Goal: Task Accomplishment & Management: Use online tool/utility

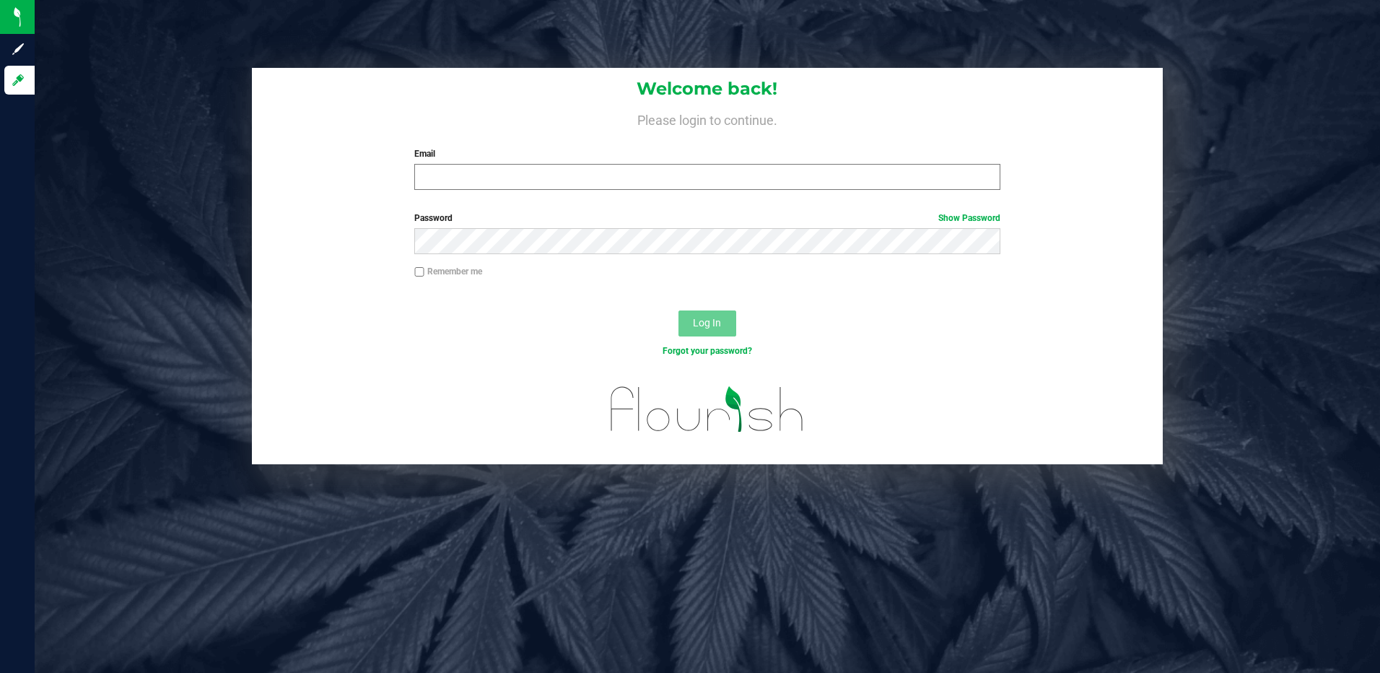
click at [444, 164] on div "Email Required Please format your email correctly." at bounding box center [707, 168] width 608 height 43
click at [447, 182] on input "Email" at bounding box center [707, 177] width 586 height 26
type input "ERAY@LIVEPARALLEL.COM"
click at [678, 310] on button "Log In" at bounding box center [707, 323] width 58 height 26
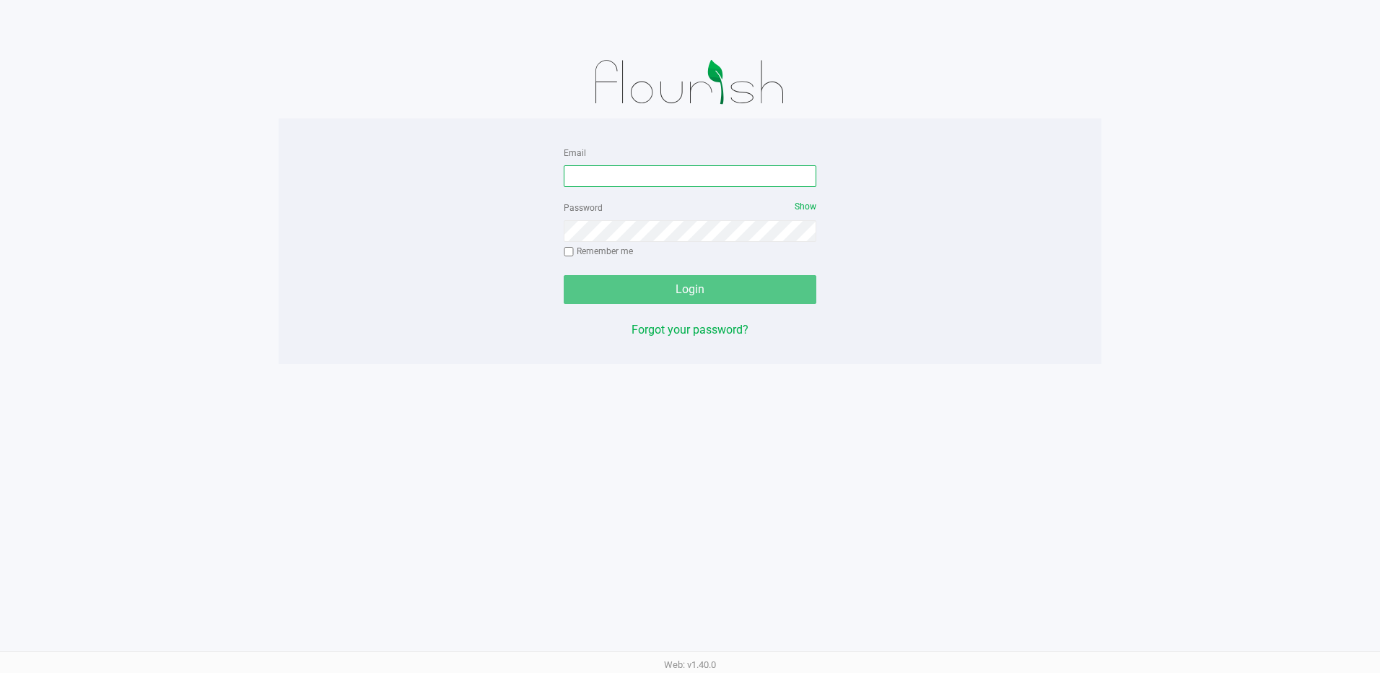
click at [613, 180] on input "Email" at bounding box center [690, 176] width 253 height 22
type input "ERAY@LIVEPARALLEL.COM"
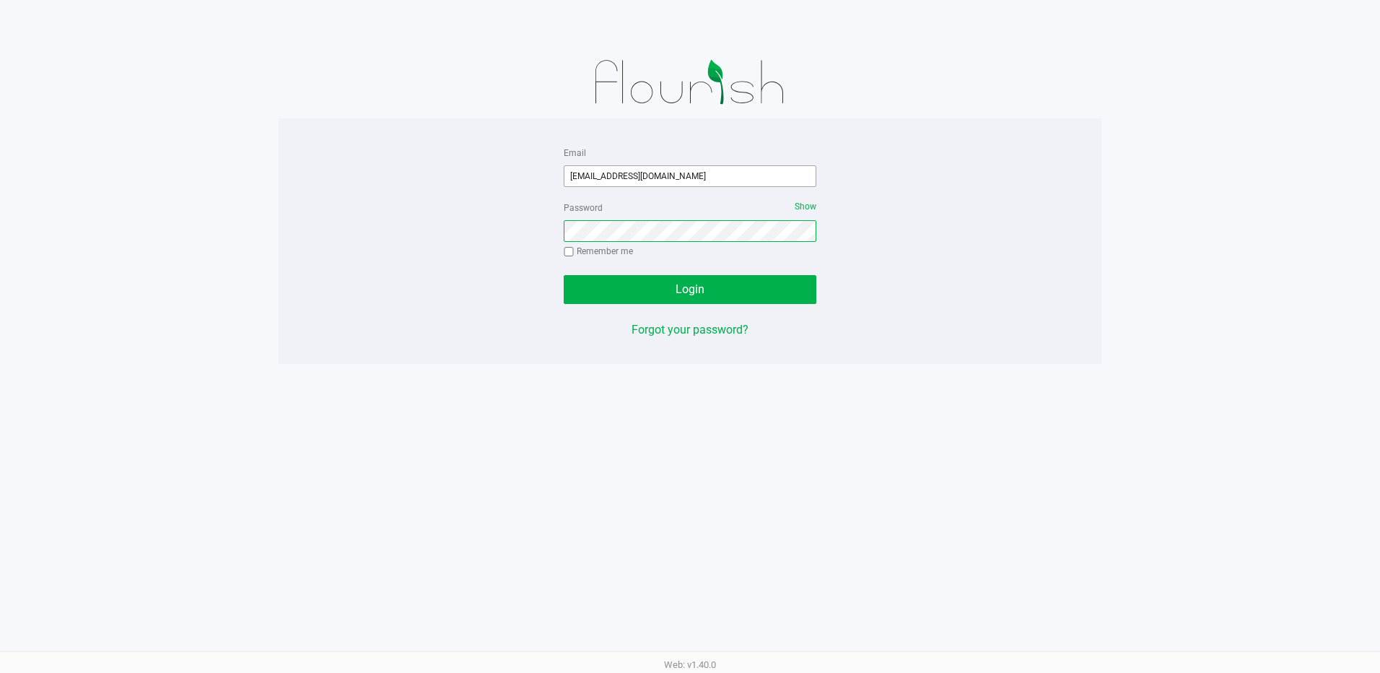
click at [564, 275] on button "Login" at bounding box center [690, 289] width 253 height 29
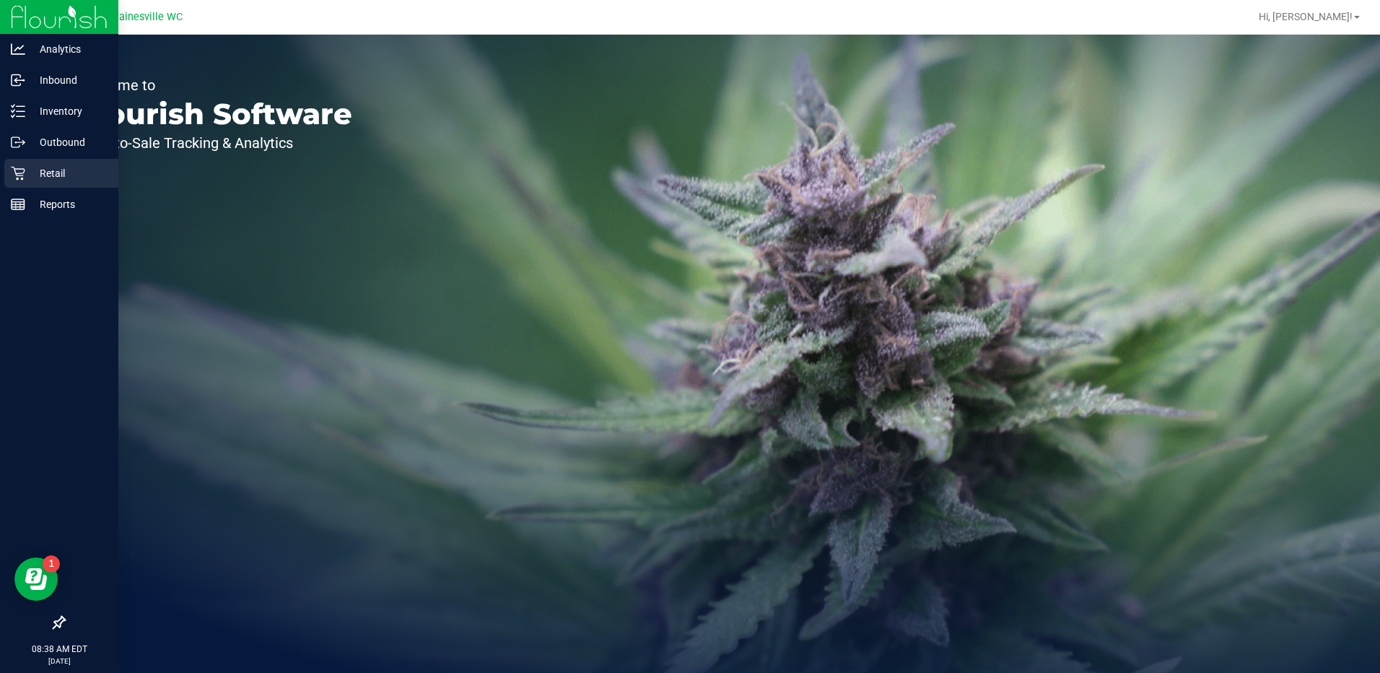
click at [9, 171] on div "Retail" at bounding box center [61, 173] width 114 height 29
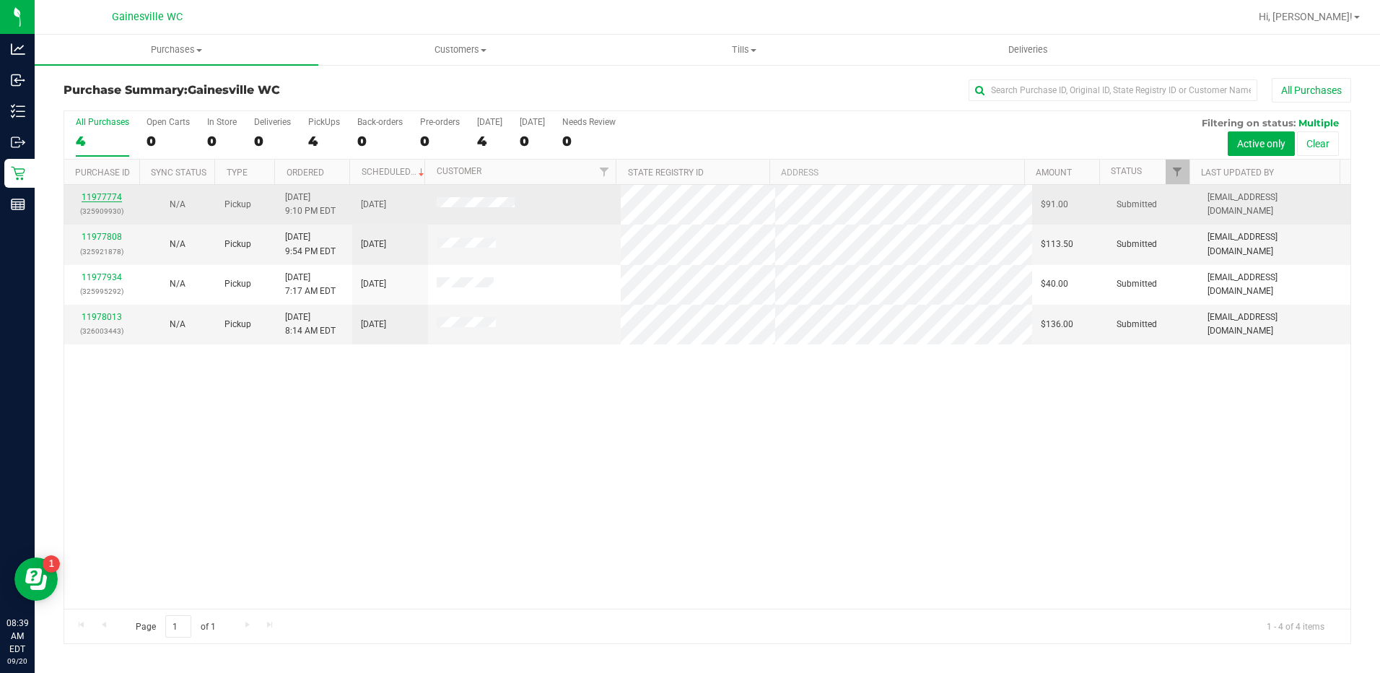
click at [120, 194] on link "11977774" at bounding box center [102, 197] width 40 height 10
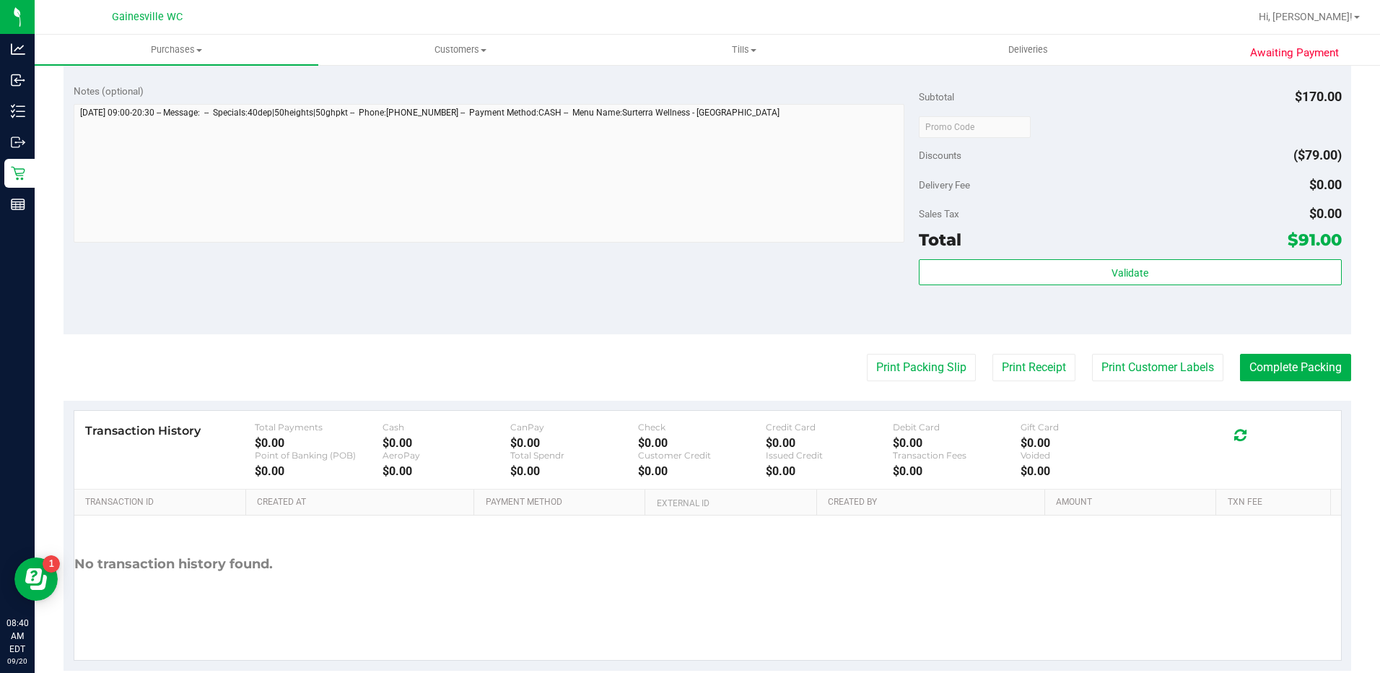
scroll to position [650, 0]
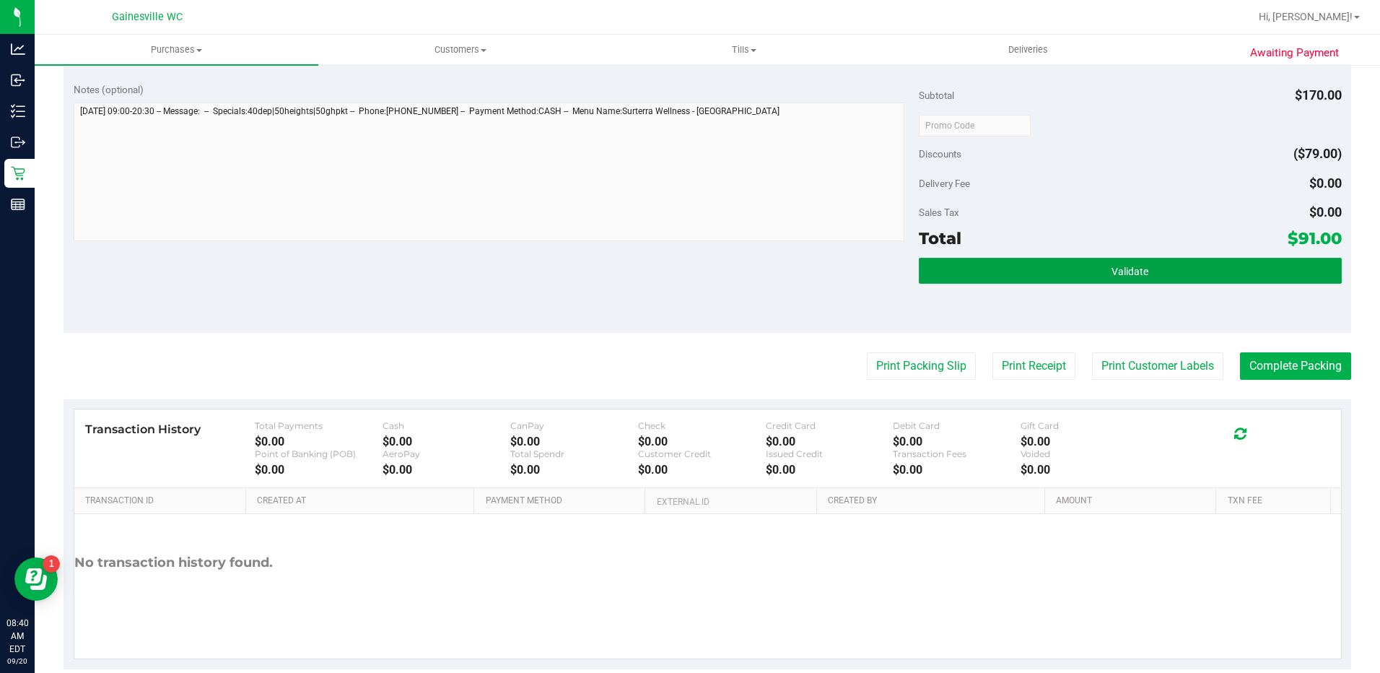
drag, startPoint x: 1124, startPoint y: 271, endPoint x: 1092, endPoint y: 240, distance: 44.9
click at [1124, 271] on span "Validate" at bounding box center [1129, 272] width 37 height 12
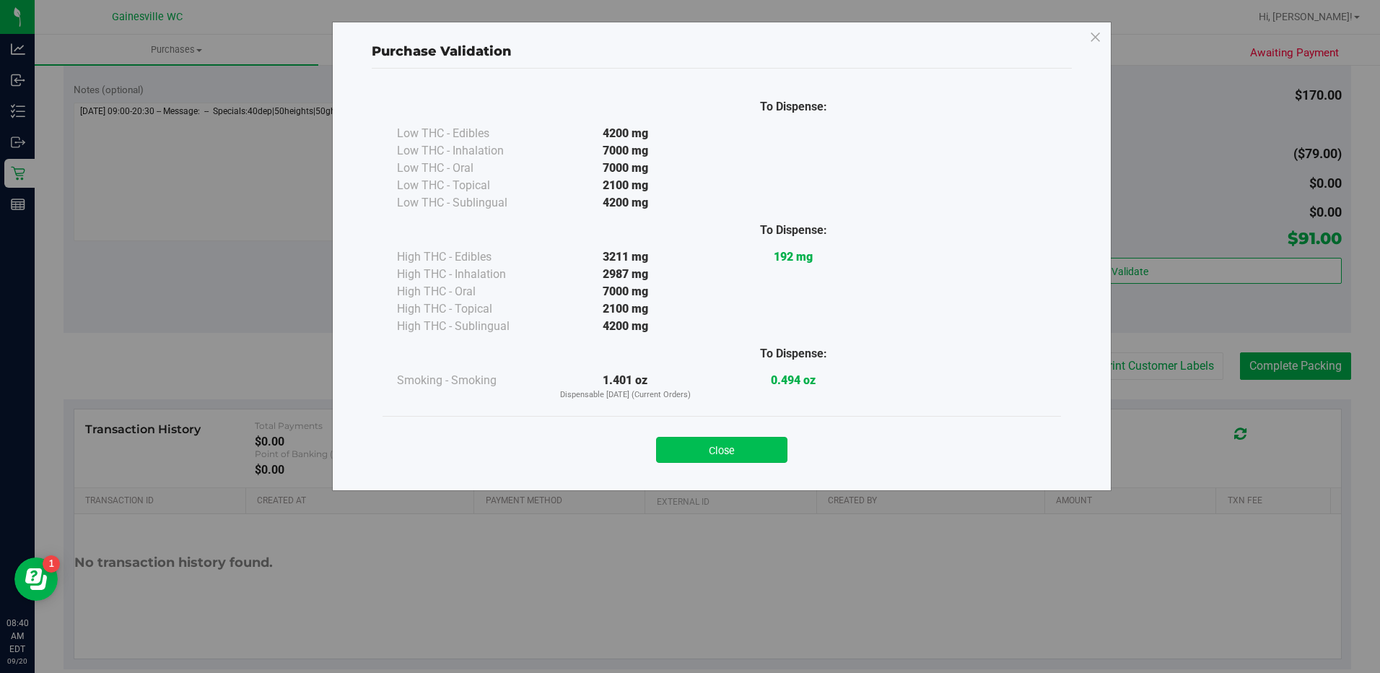
click at [743, 468] on div "Close" at bounding box center [721, 445] width 678 height 58
click at [743, 456] on button "Close" at bounding box center [721, 450] width 131 height 26
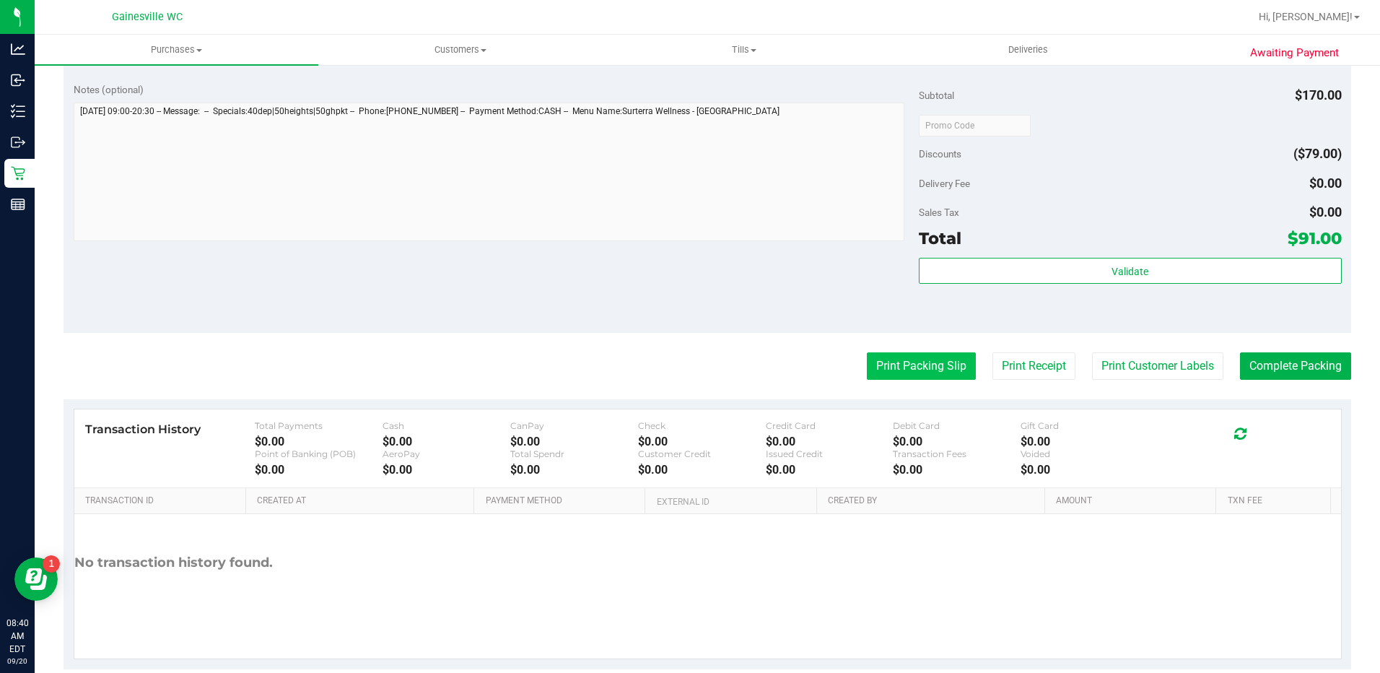
click at [895, 369] on button "Print Packing Slip" at bounding box center [921, 365] width 109 height 27
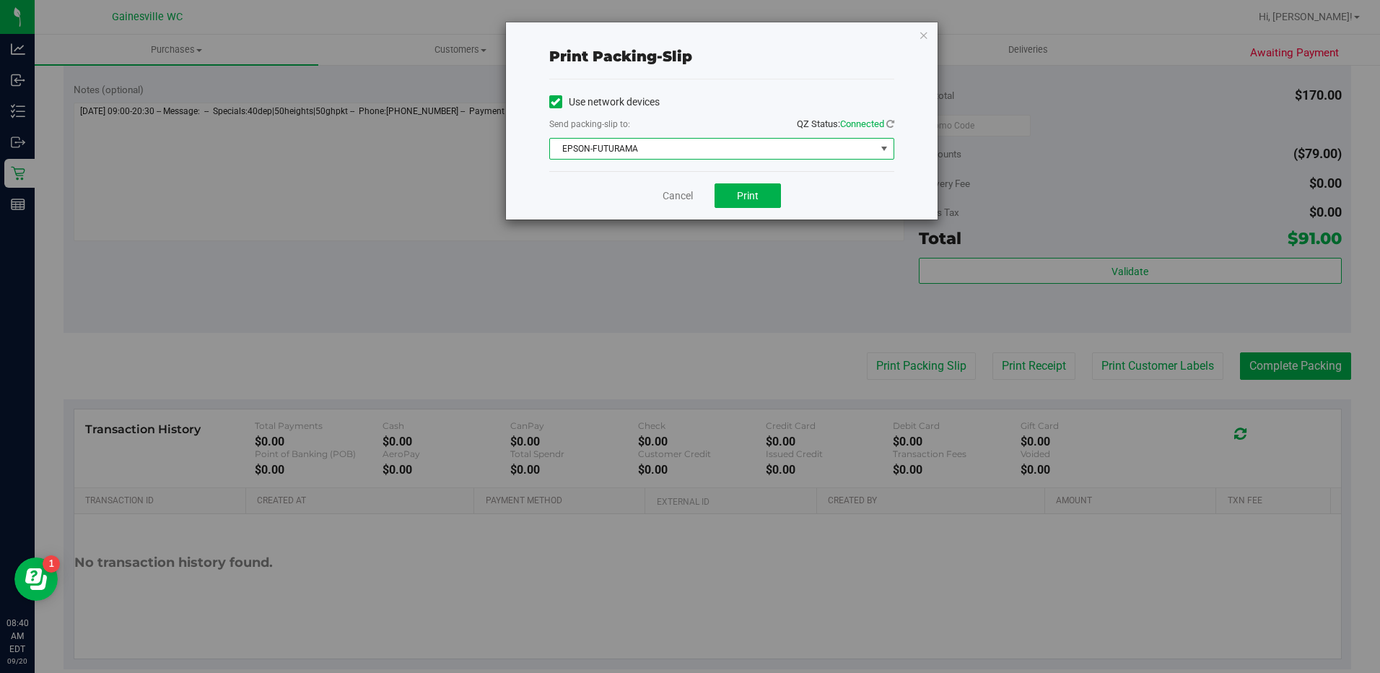
click at [710, 149] on span "EPSON-FUTURAMA" at bounding box center [712, 149] width 325 height 20
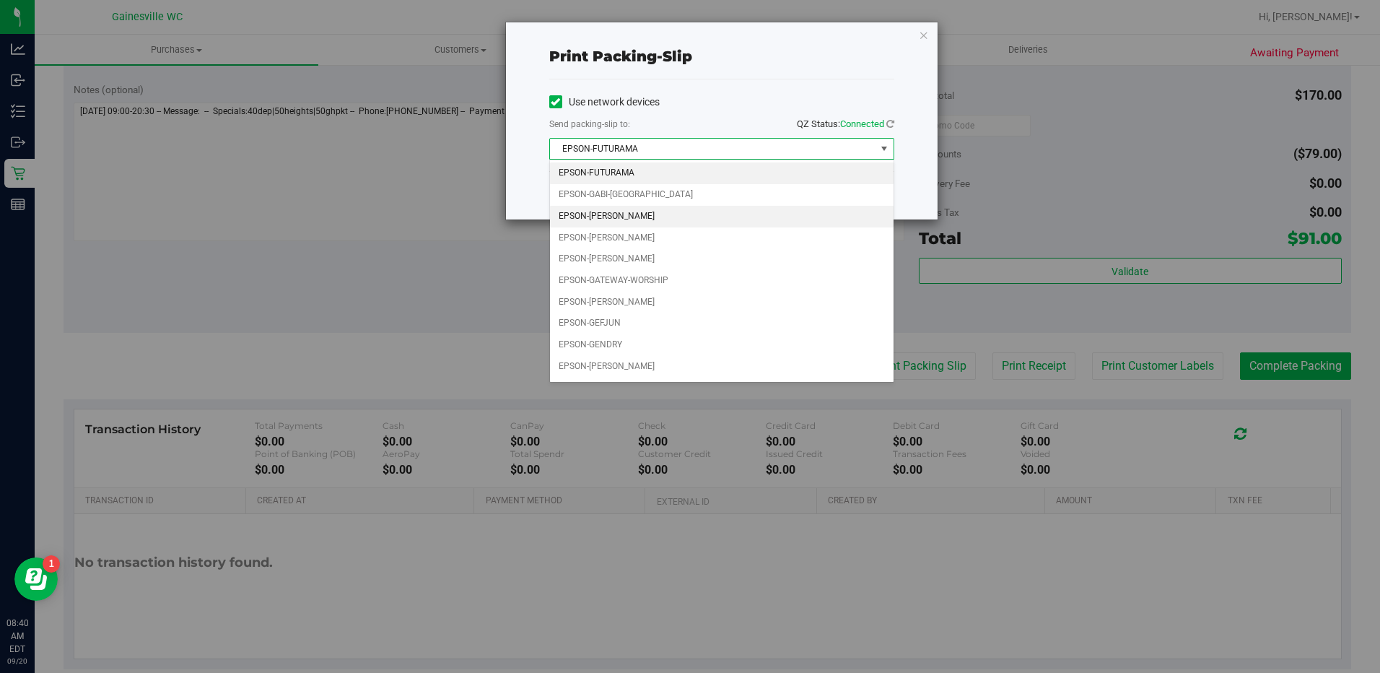
drag, startPoint x: 668, startPoint y: 214, endPoint x: 702, endPoint y: 200, distance: 37.3
click at [667, 214] on li "EPSON-[PERSON_NAME]" at bounding box center [722, 217] width 344 height 22
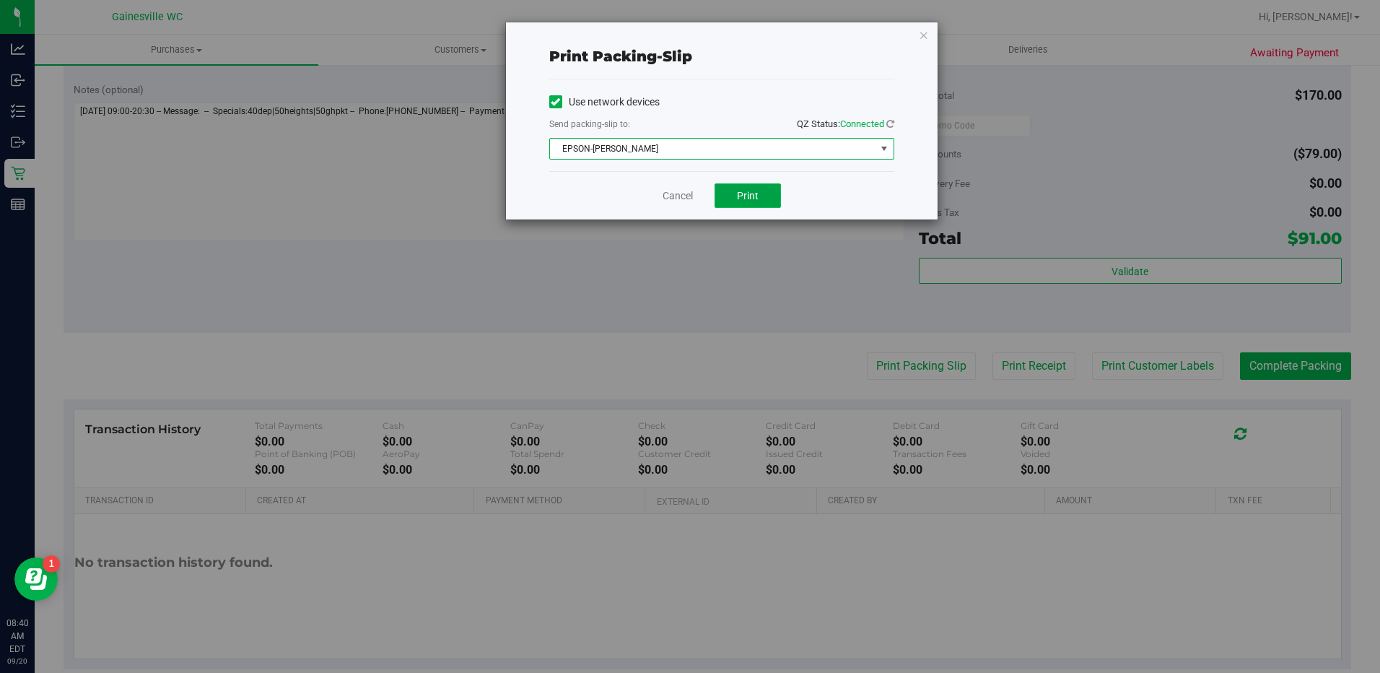
click at [759, 195] on button "Print" at bounding box center [747, 195] width 66 height 25
click at [667, 189] on link "Cancel" at bounding box center [677, 195] width 30 height 15
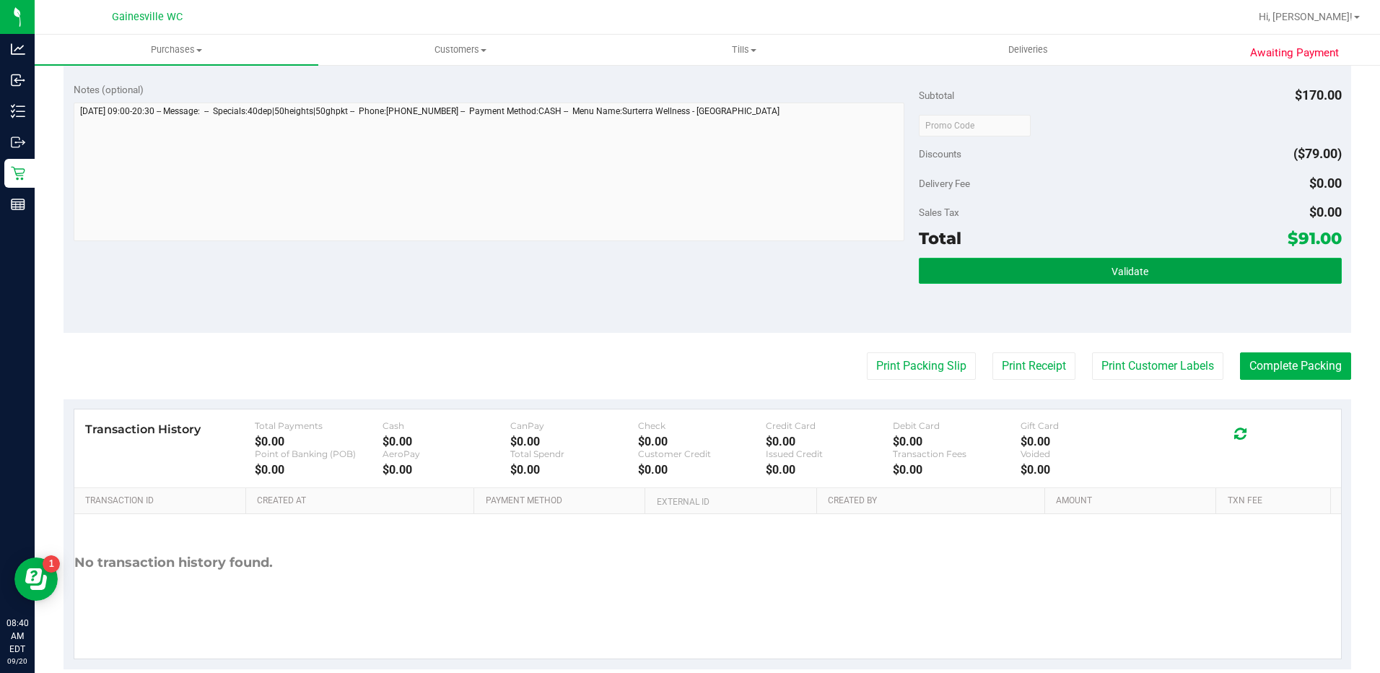
click at [1066, 265] on button "Validate" at bounding box center [1130, 271] width 423 height 26
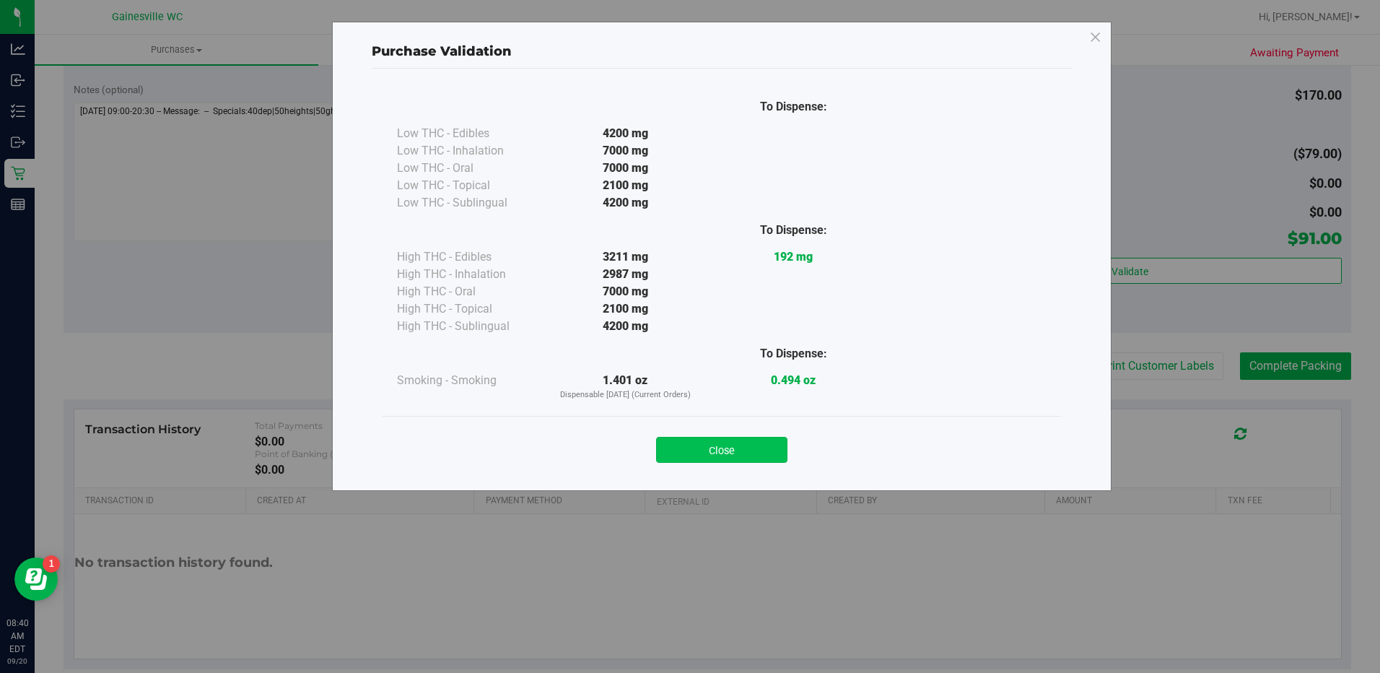
click at [760, 442] on button "Close" at bounding box center [721, 450] width 131 height 26
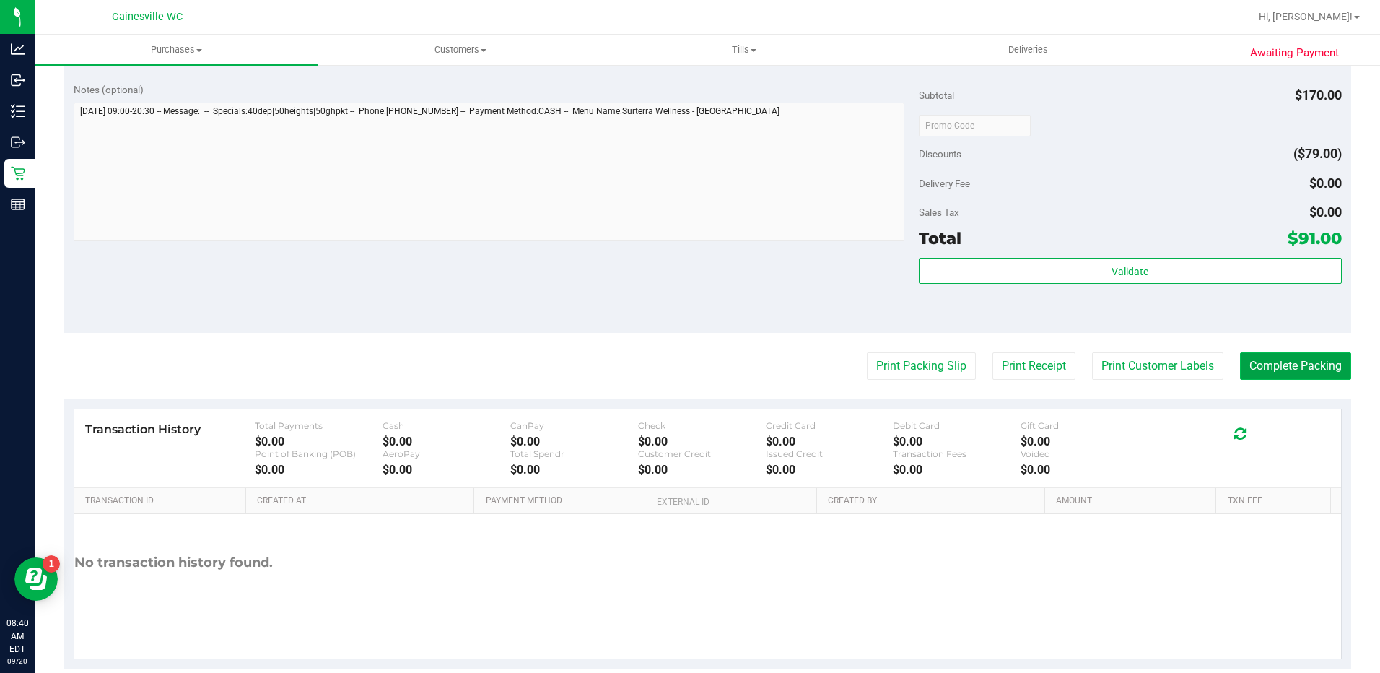
click at [1268, 369] on button "Complete Packing" at bounding box center [1295, 365] width 111 height 27
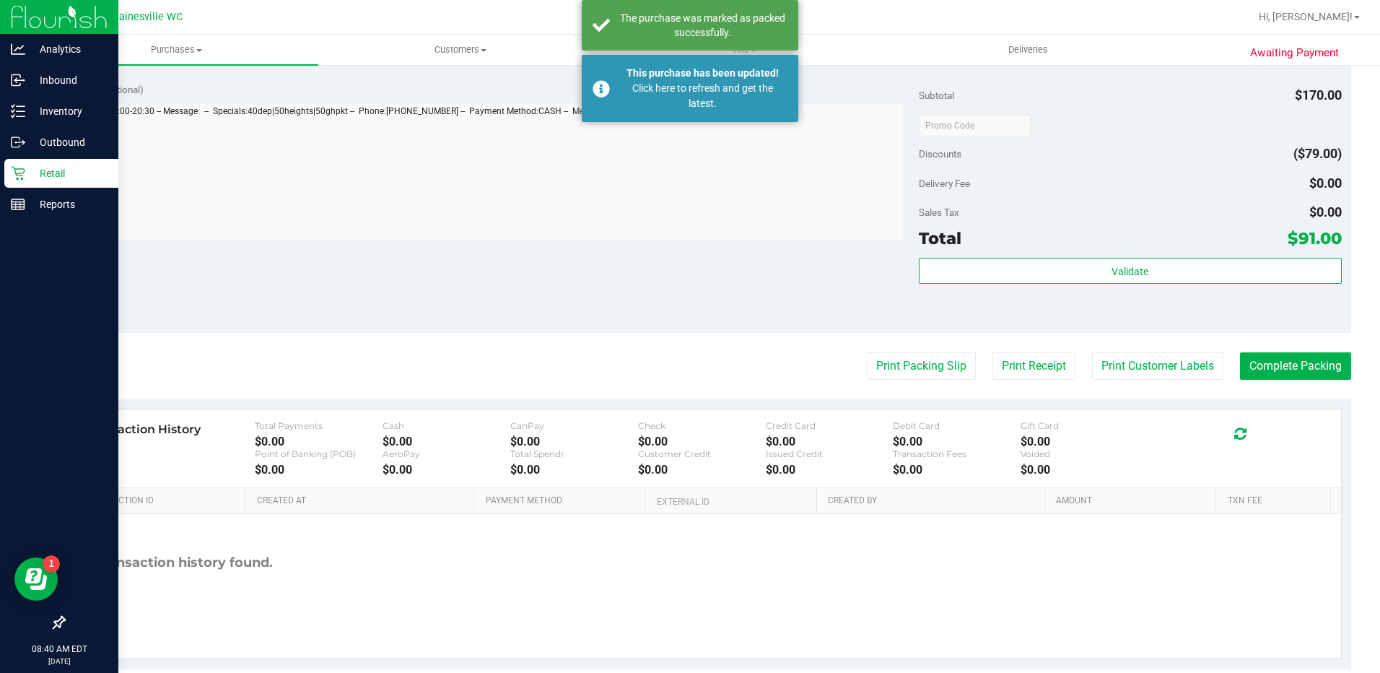
click at [17, 181] on div "Retail" at bounding box center [61, 173] width 114 height 29
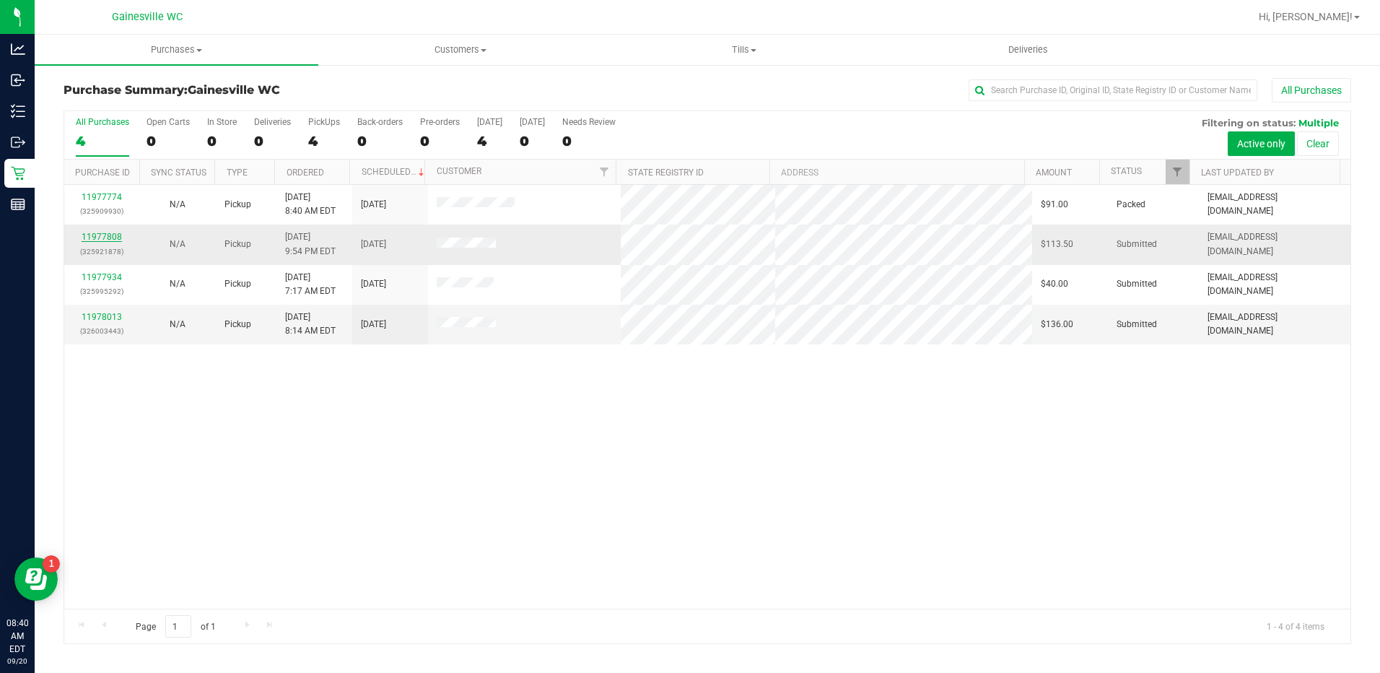
click at [118, 232] on link "11977808" at bounding box center [102, 237] width 40 height 10
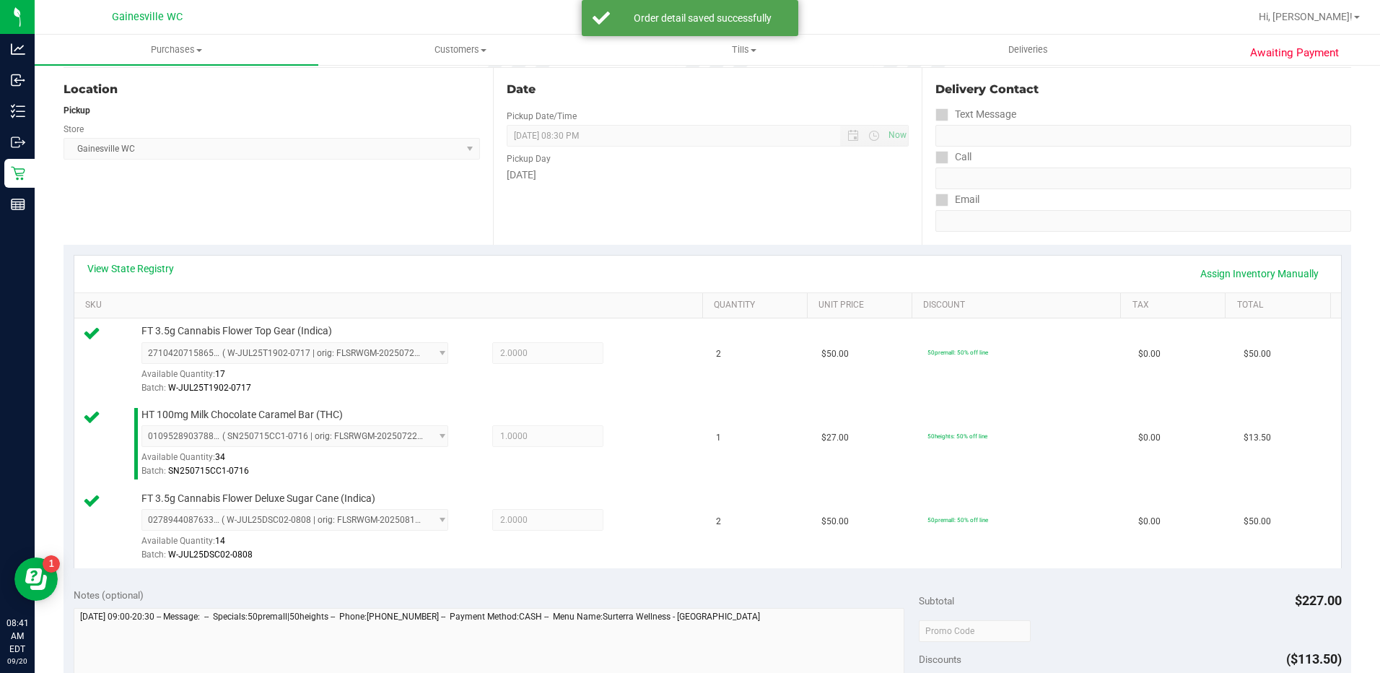
scroll to position [433, 0]
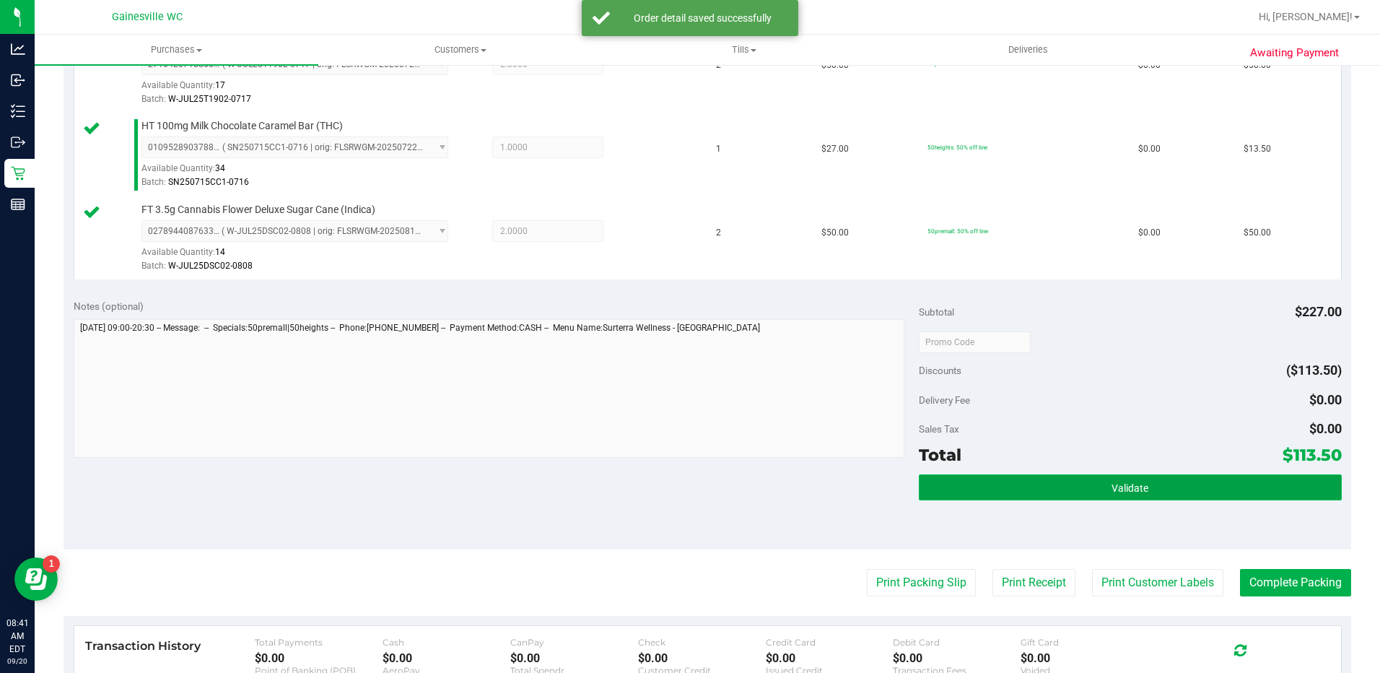
click at [1114, 485] on span "Validate" at bounding box center [1129, 488] width 37 height 12
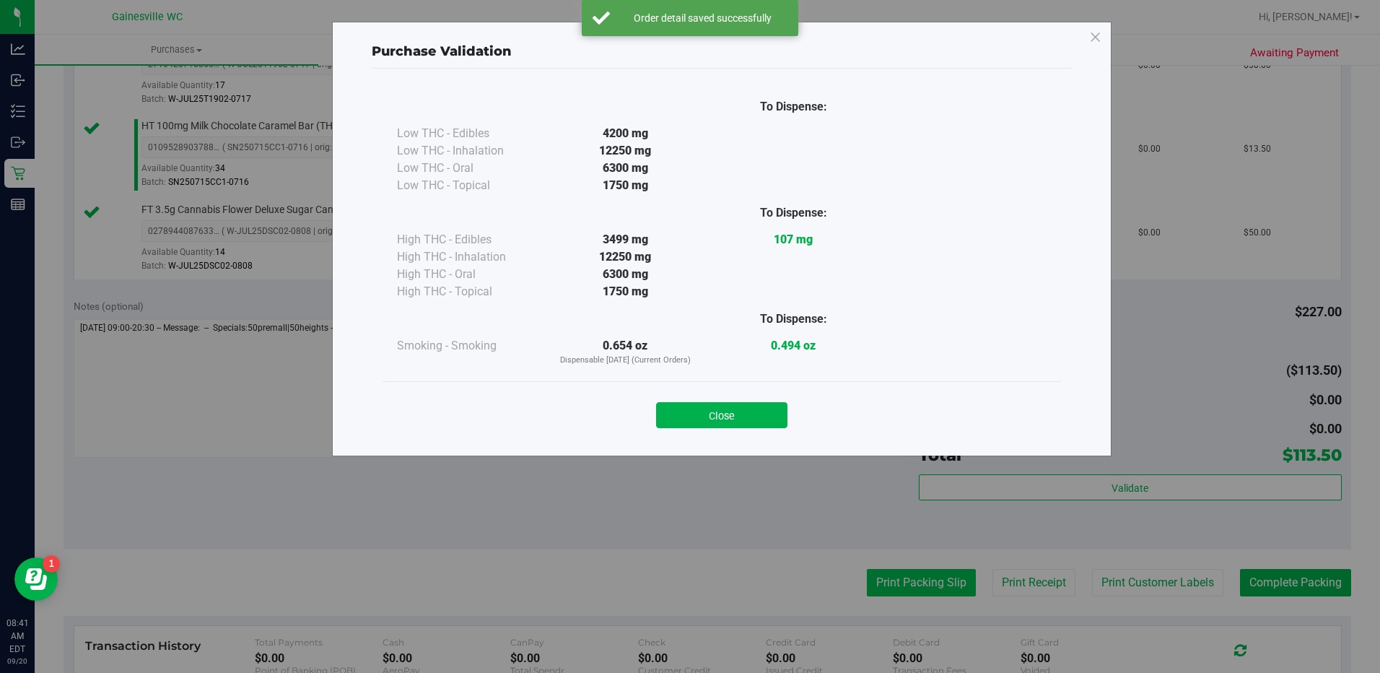
drag, startPoint x: 764, startPoint y: 419, endPoint x: 900, endPoint y: 595, distance: 222.9
click at [763, 419] on button "Close" at bounding box center [721, 415] width 131 height 26
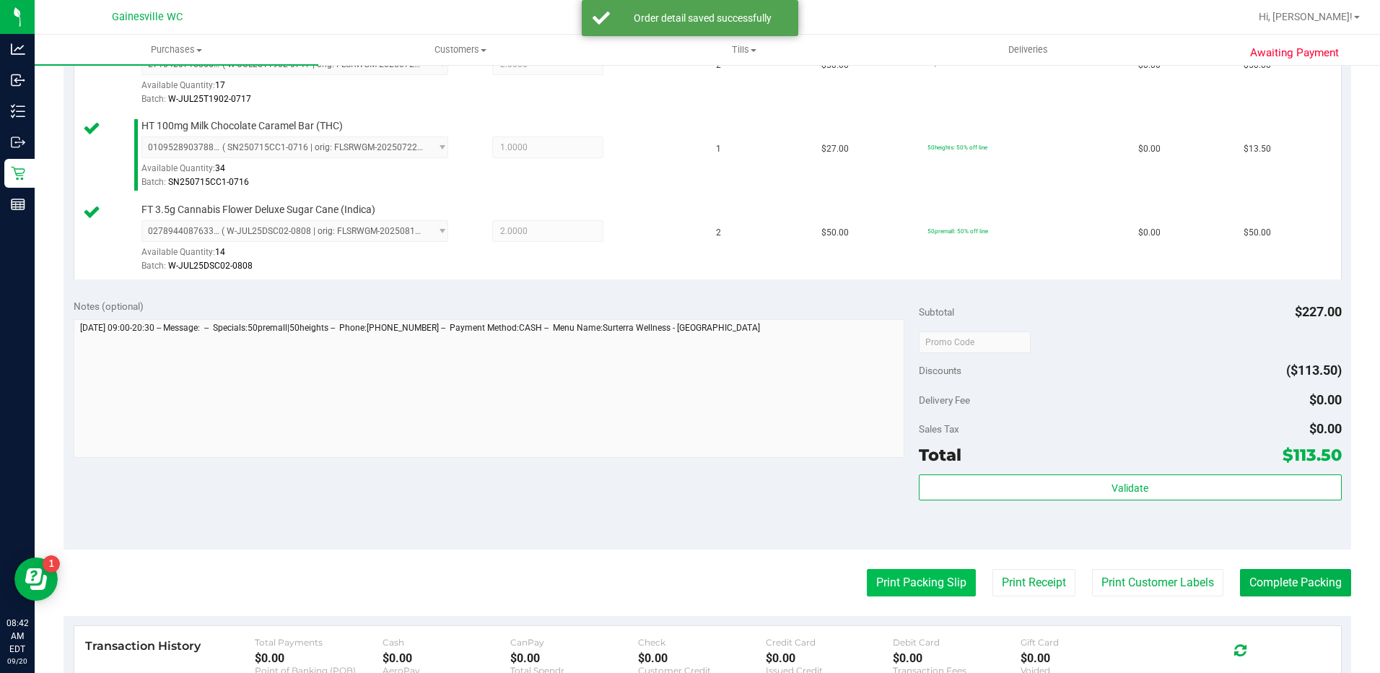
click at [906, 586] on button "Print Packing Slip" at bounding box center [921, 582] width 109 height 27
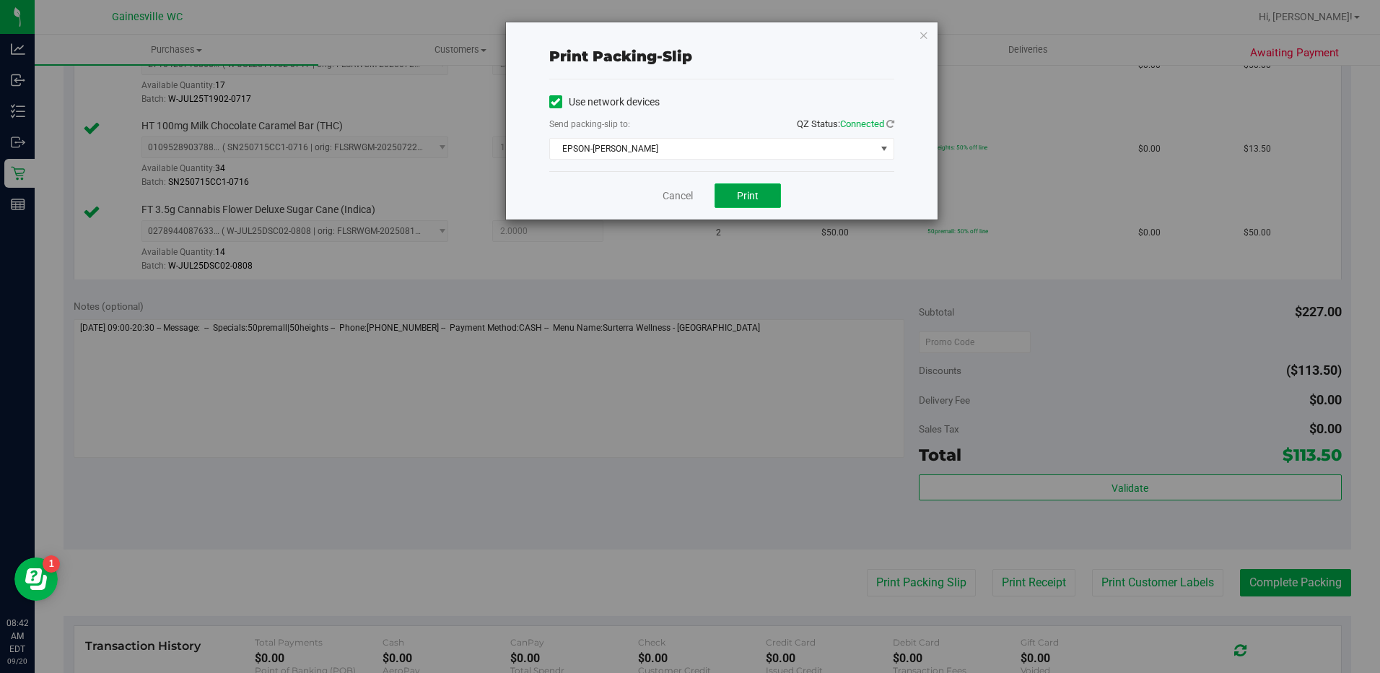
click at [722, 192] on button "Print" at bounding box center [747, 195] width 66 height 25
click at [657, 196] on div "Cancel Print" at bounding box center [721, 195] width 345 height 48
click at [662, 196] on link "Cancel" at bounding box center [677, 195] width 30 height 15
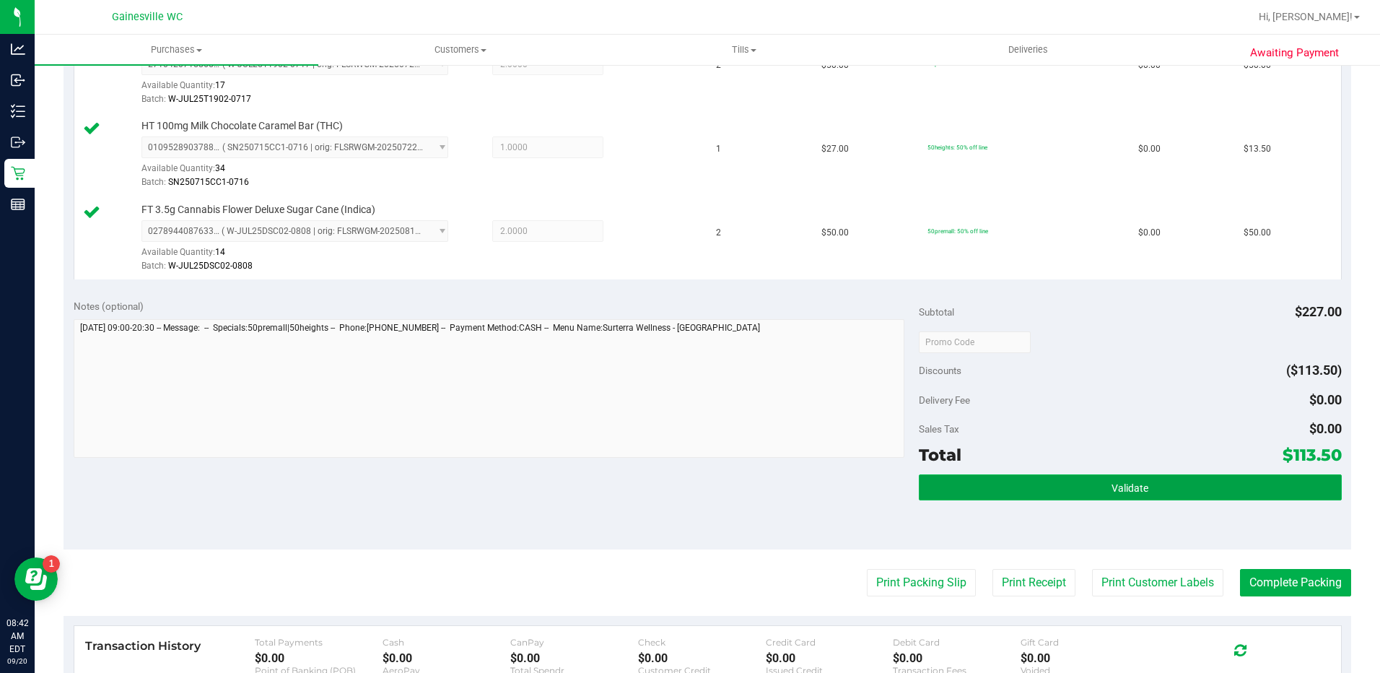
click at [1051, 487] on button "Validate" at bounding box center [1130, 487] width 423 height 26
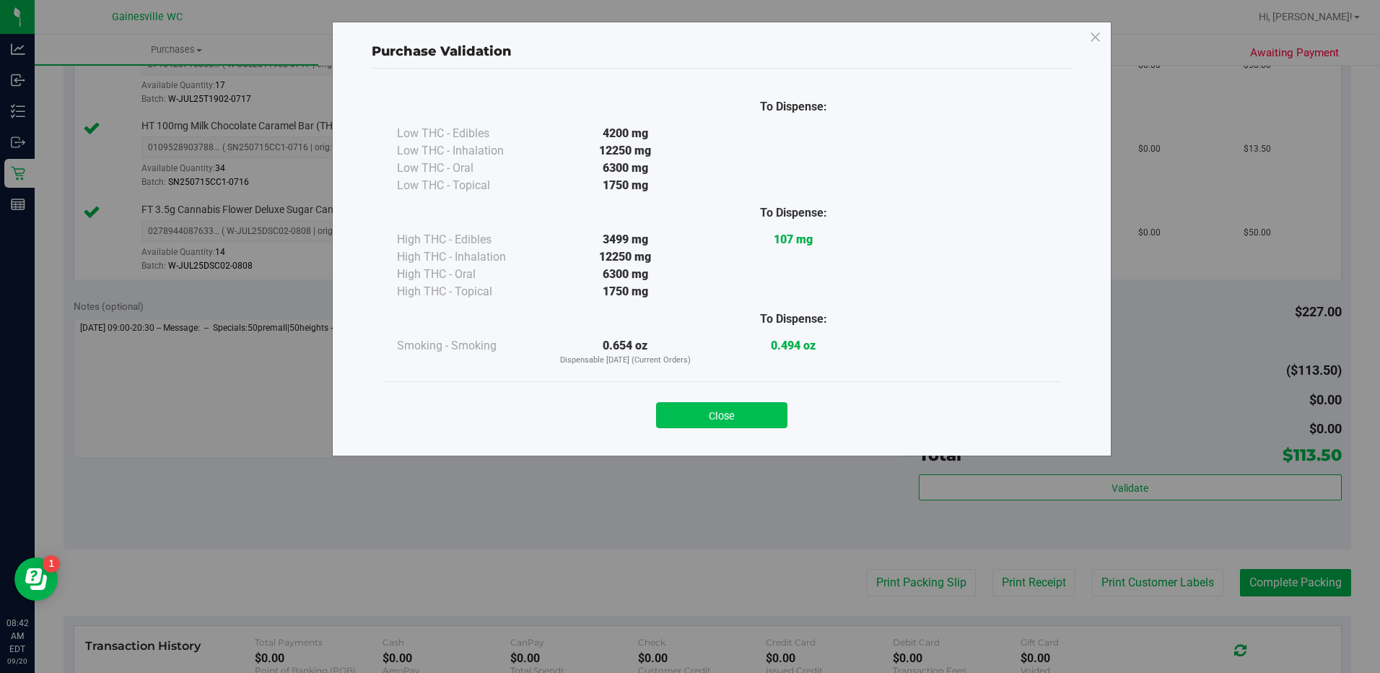
click at [748, 414] on button "Close" at bounding box center [721, 415] width 131 height 26
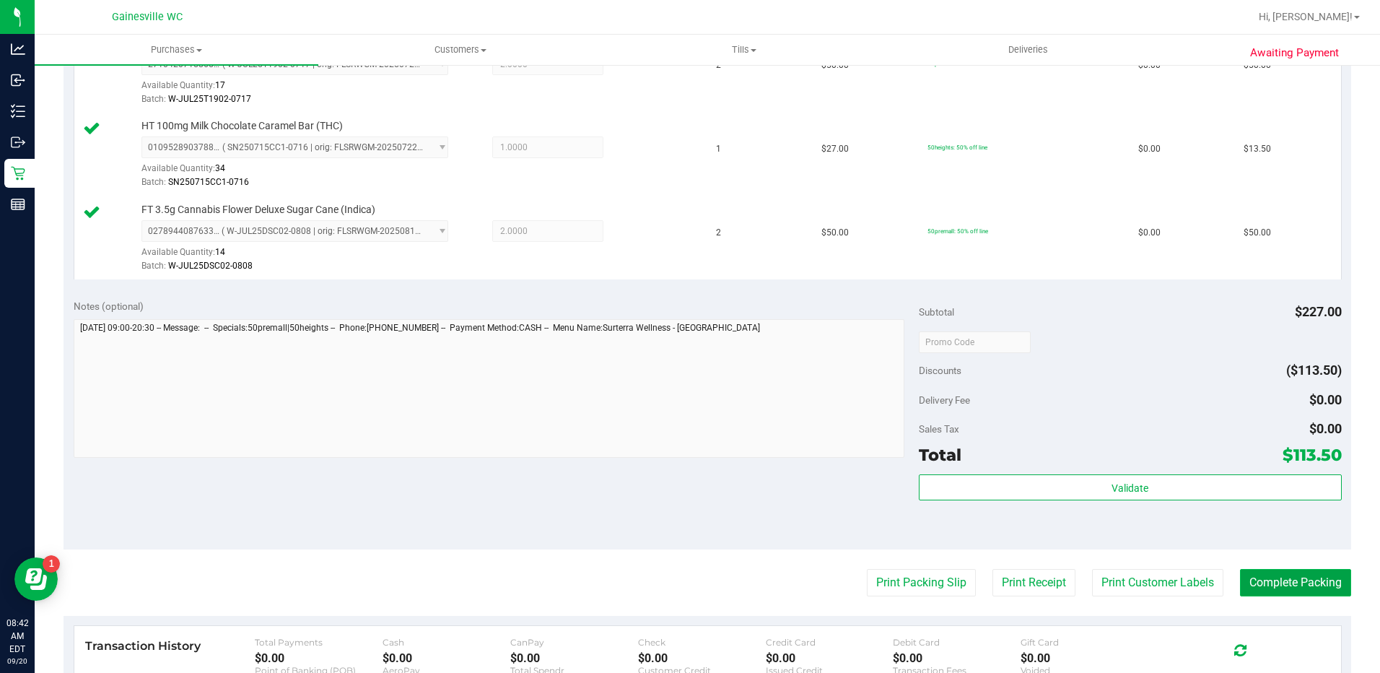
click at [1279, 582] on button "Complete Packing" at bounding box center [1295, 582] width 111 height 27
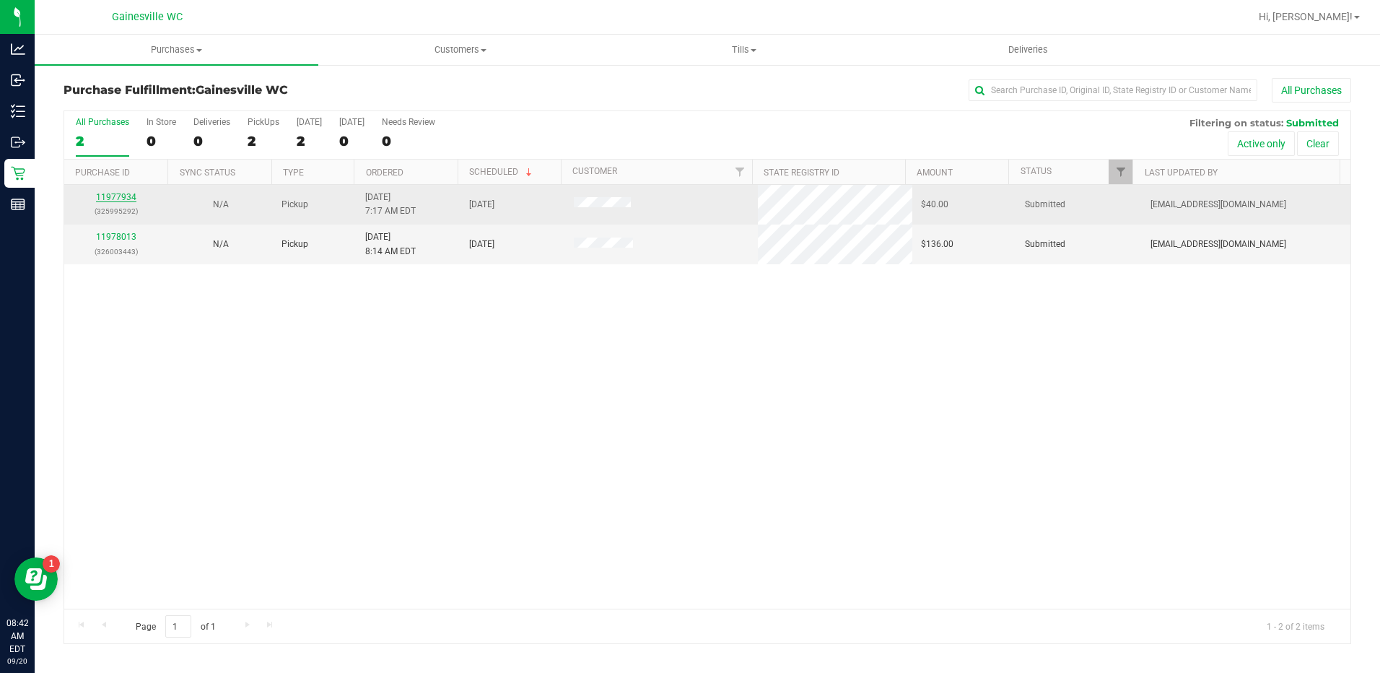
click at [105, 194] on link "11977934" at bounding box center [116, 197] width 40 height 10
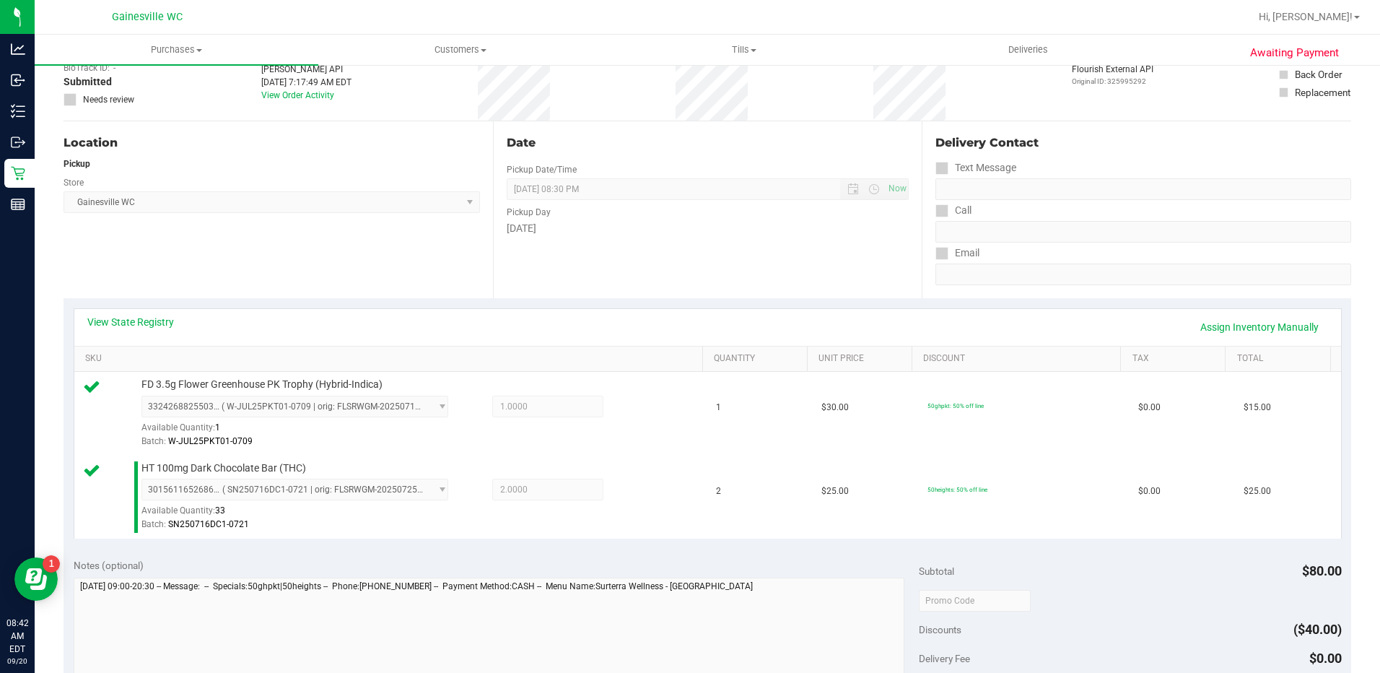
scroll to position [433, 0]
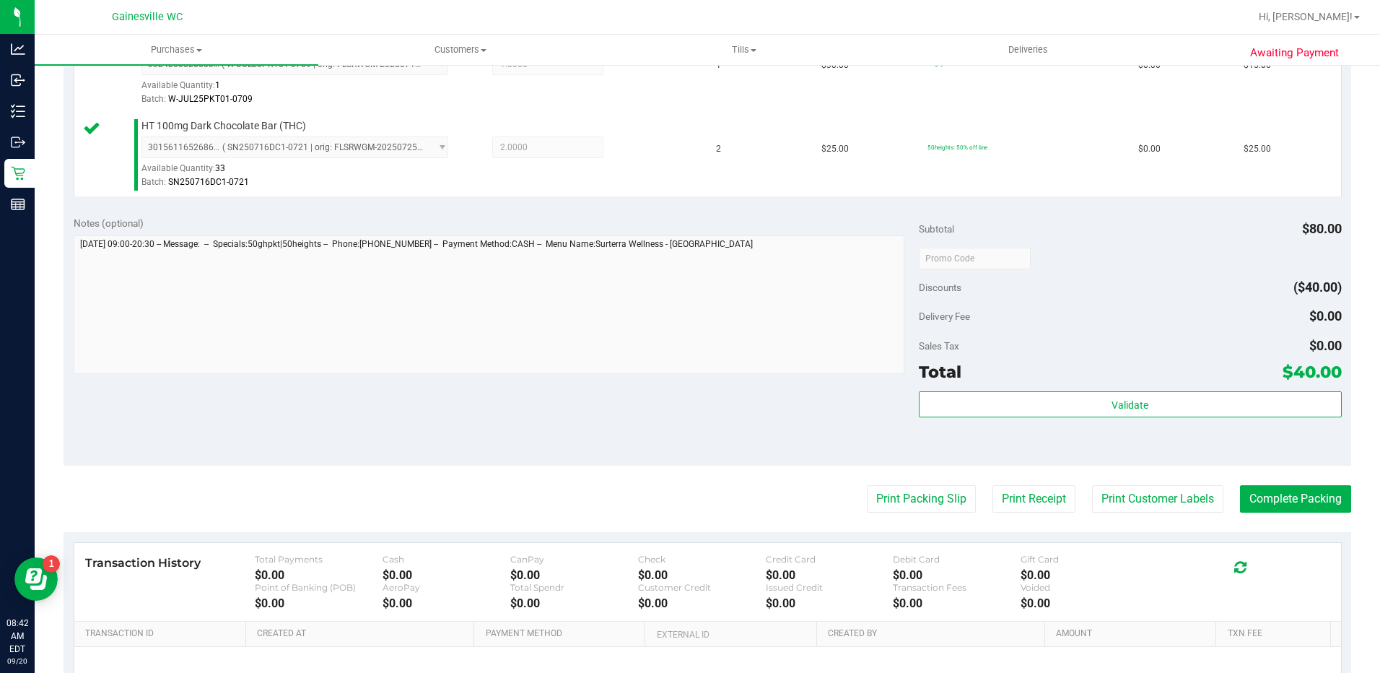
click at [984, 388] on div "Subtotal $80.00 Discounts ($40.00) Delivery Fee $0.00 Sales Tax $0.00 Total $40…" at bounding box center [1130, 336] width 423 height 240
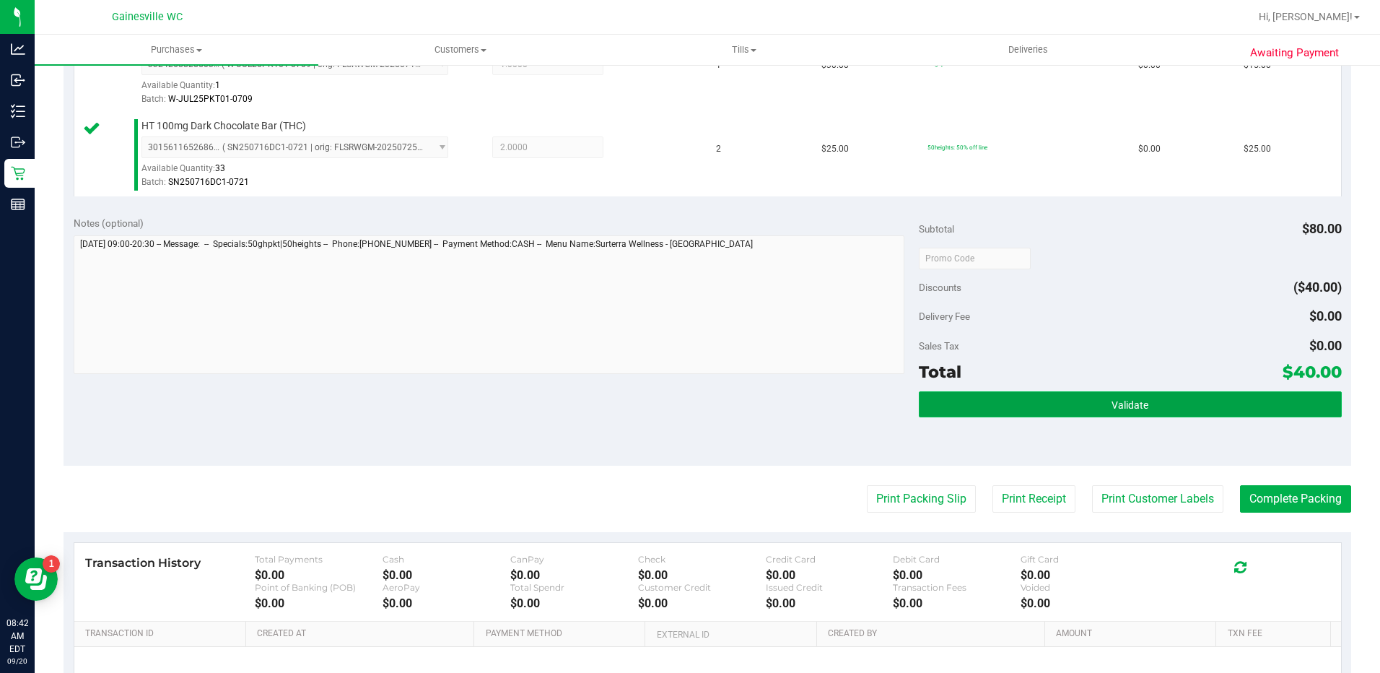
click at [984, 398] on button "Validate" at bounding box center [1130, 404] width 423 height 26
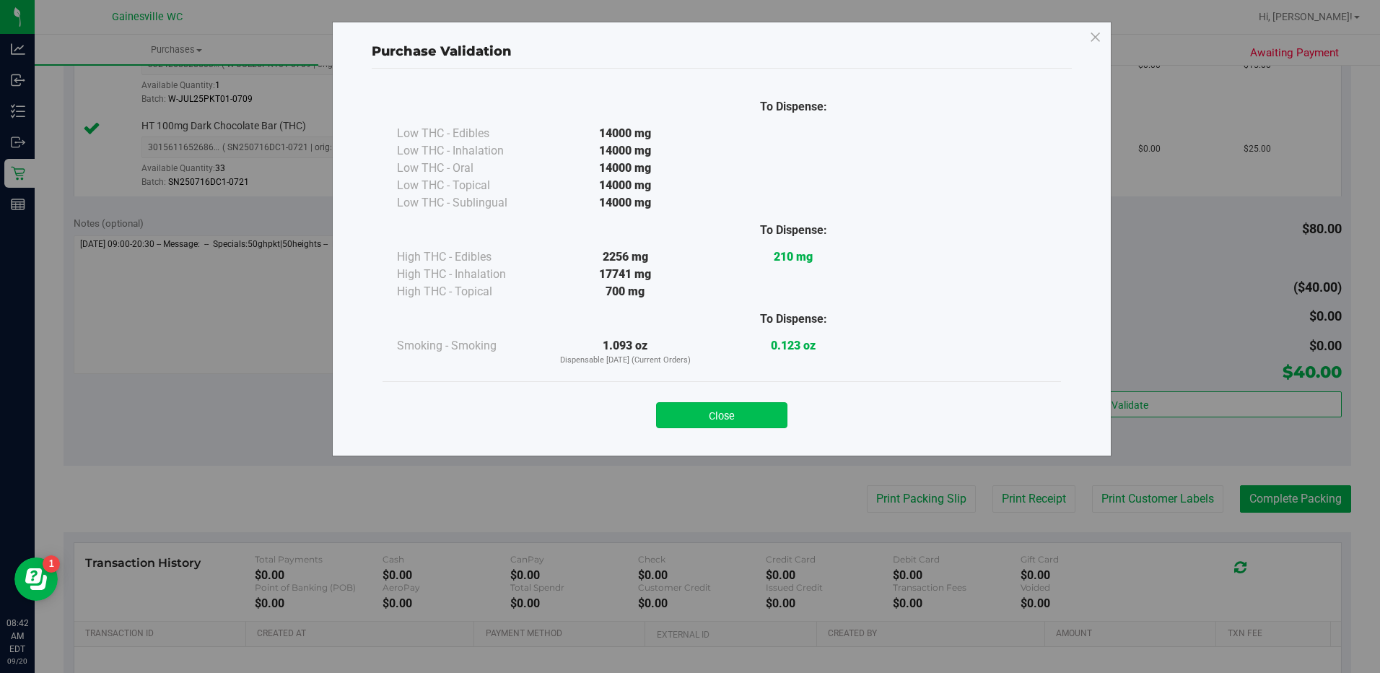
click at [761, 410] on button "Close" at bounding box center [721, 415] width 131 height 26
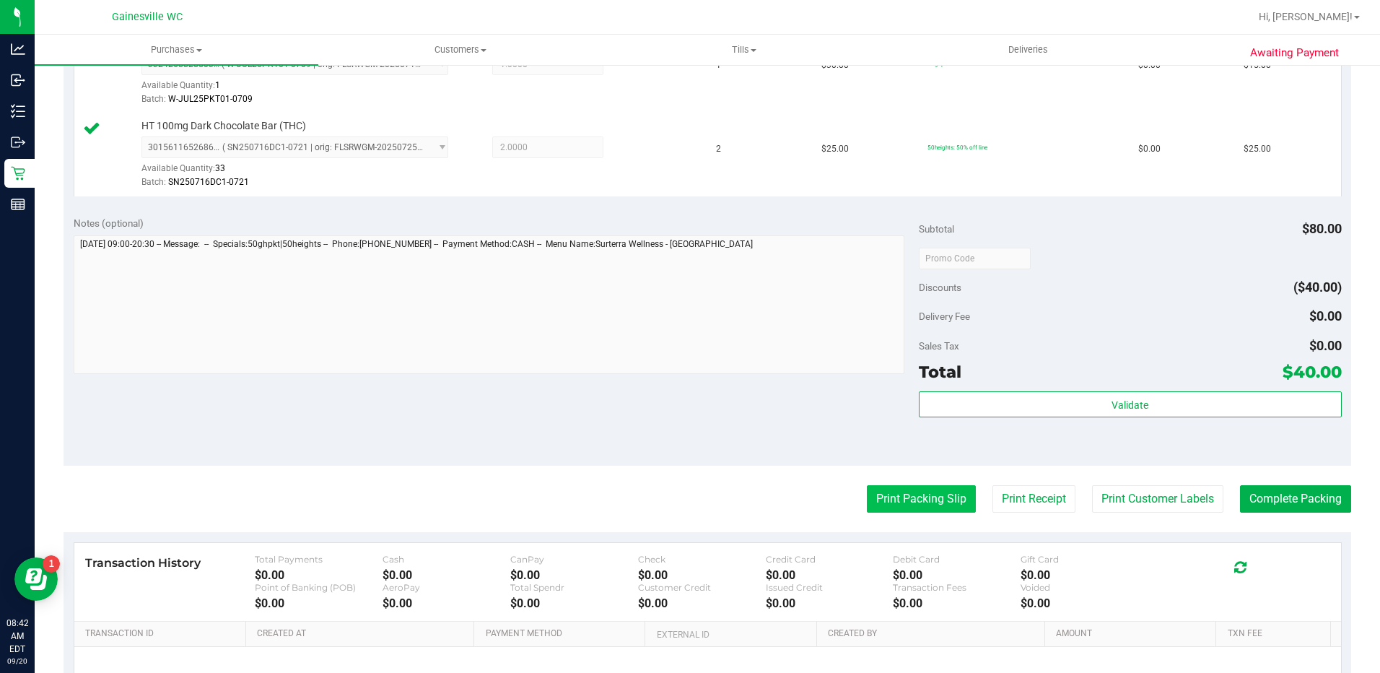
click at [913, 489] on button "Print Packing Slip" at bounding box center [921, 498] width 109 height 27
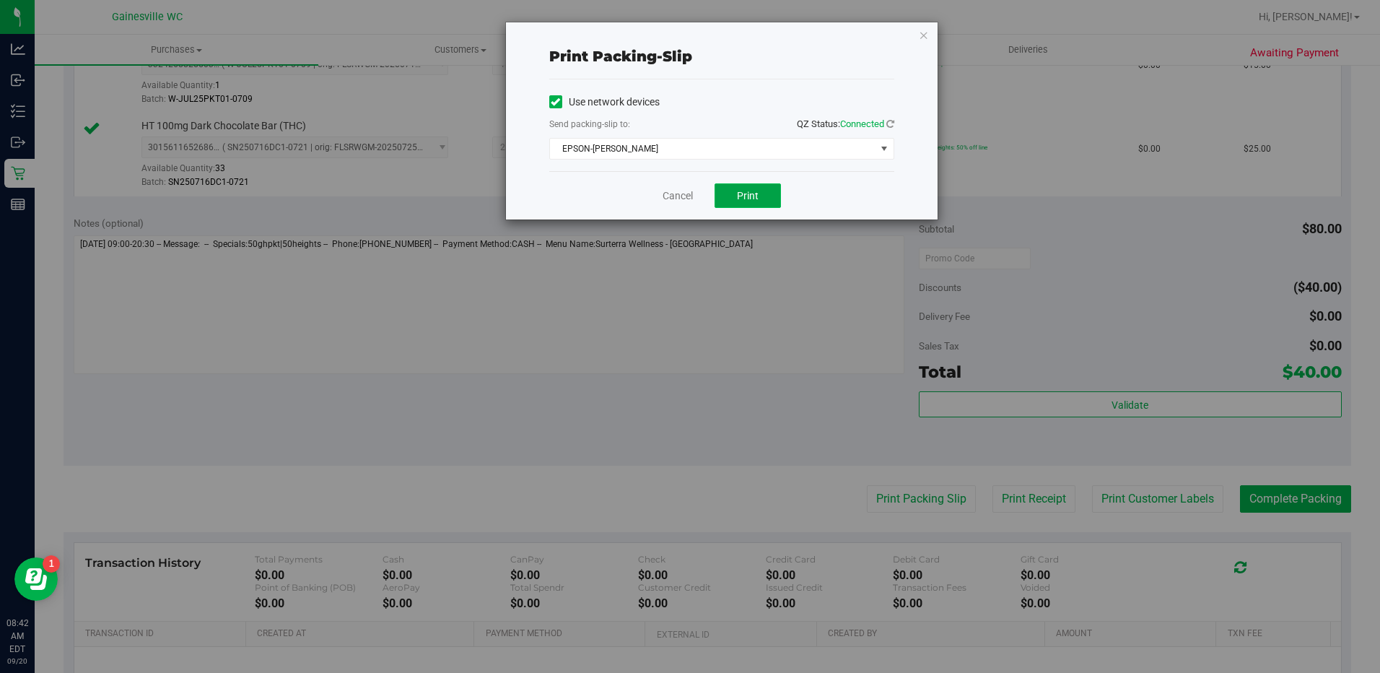
click at [772, 188] on button "Print" at bounding box center [747, 195] width 66 height 25
drag, startPoint x: 689, startPoint y: 198, endPoint x: 701, endPoint y: 210, distance: 16.8
click at [688, 198] on link "Cancel" at bounding box center [677, 195] width 30 height 15
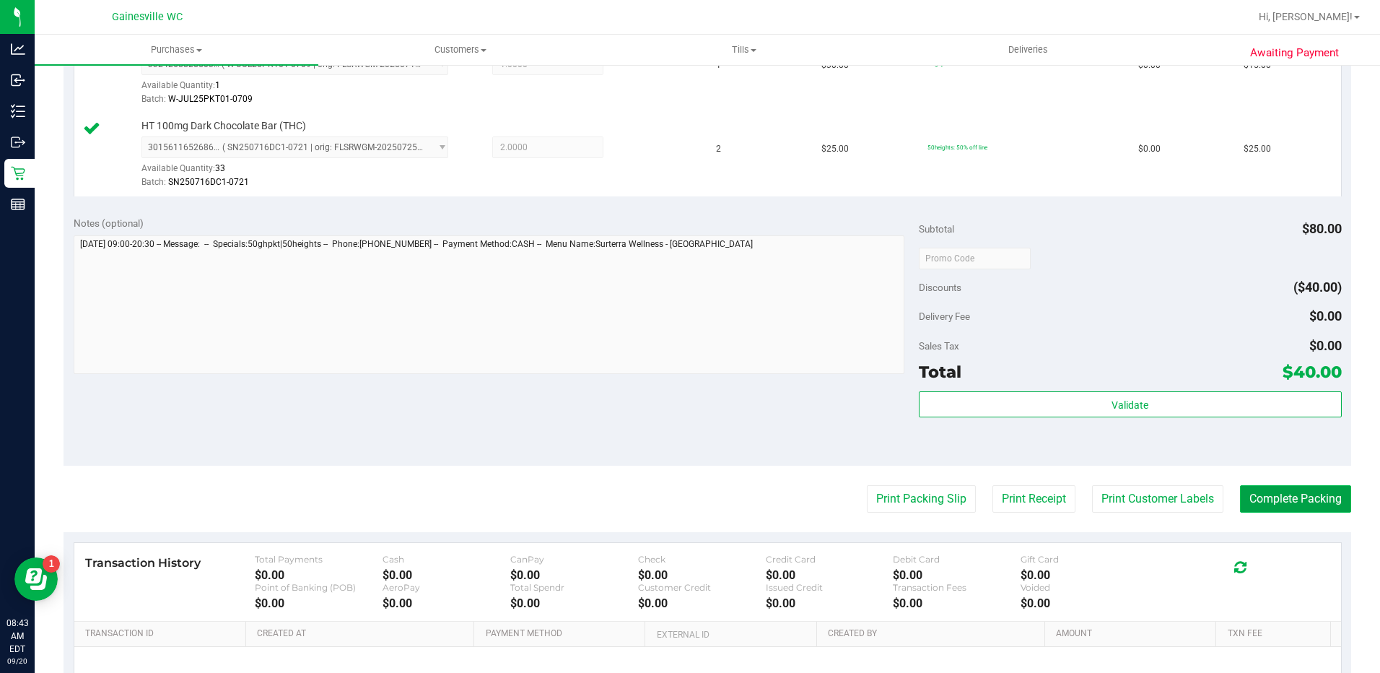
click at [1290, 503] on button "Complete Packing" at bounding box center [1295, 498] width 111 height 27
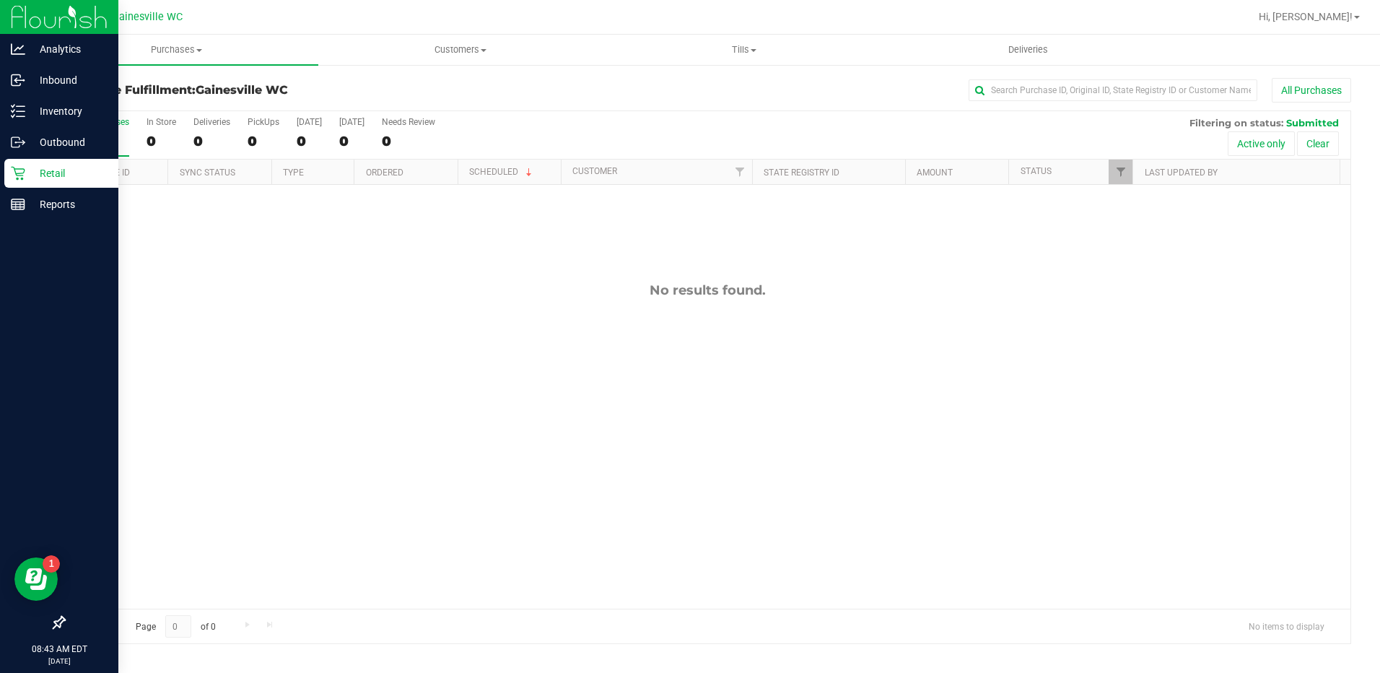
click at [24, 178] on icon at bounding box center [18, 173] width 14 height 14
